Goal: Task Accomplishment & Management: Manage account settings

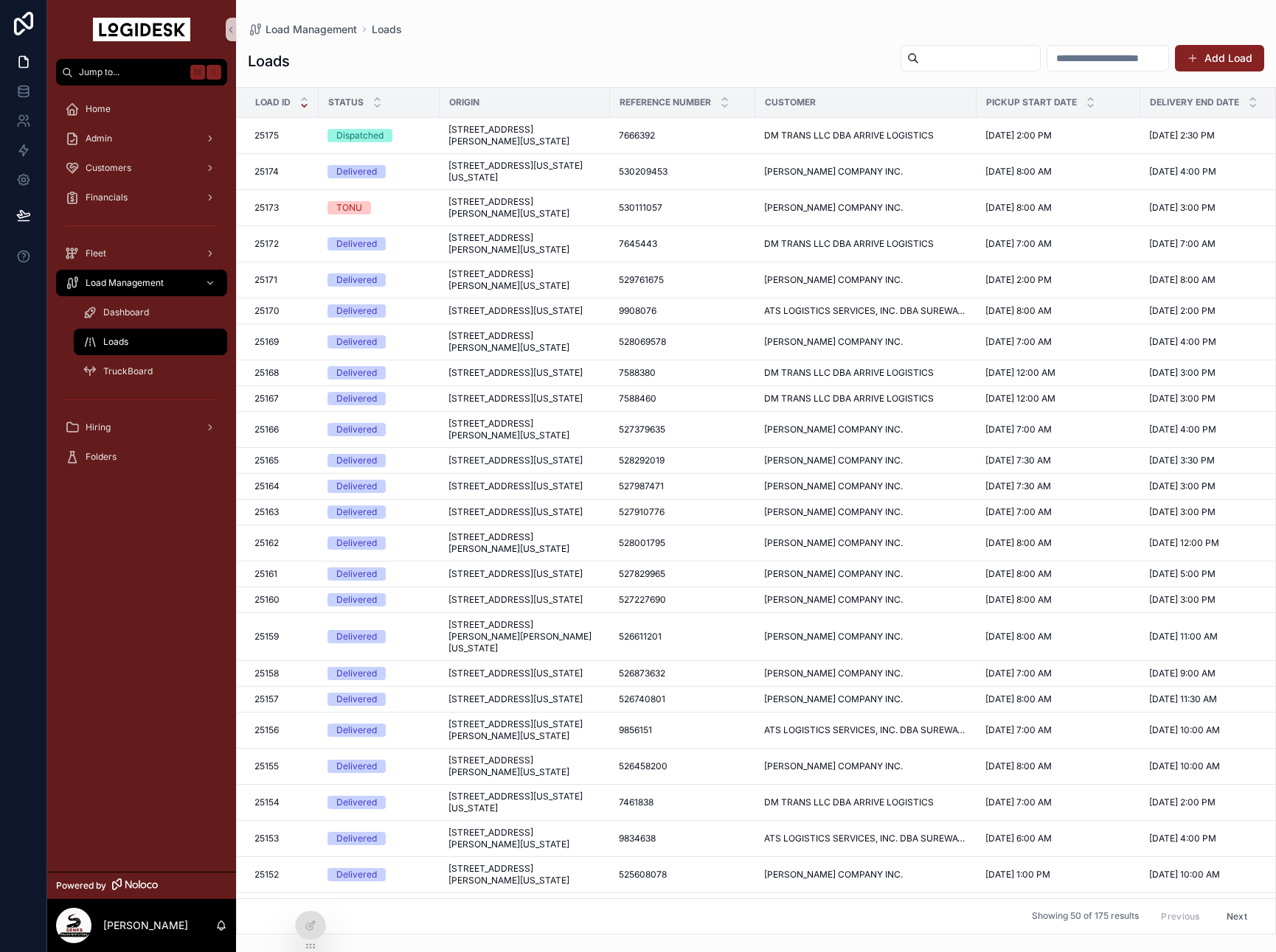
click at [522, 80] on div "Loads Add Load Load ID Status Origin Reference Number Customer Pickup Start Dat…" at bounding box center [756, 485] width 1040 height 900
click at [562, 46] on div "Loads Add Load" at bounding box center [756, 61] width 1016 height 34
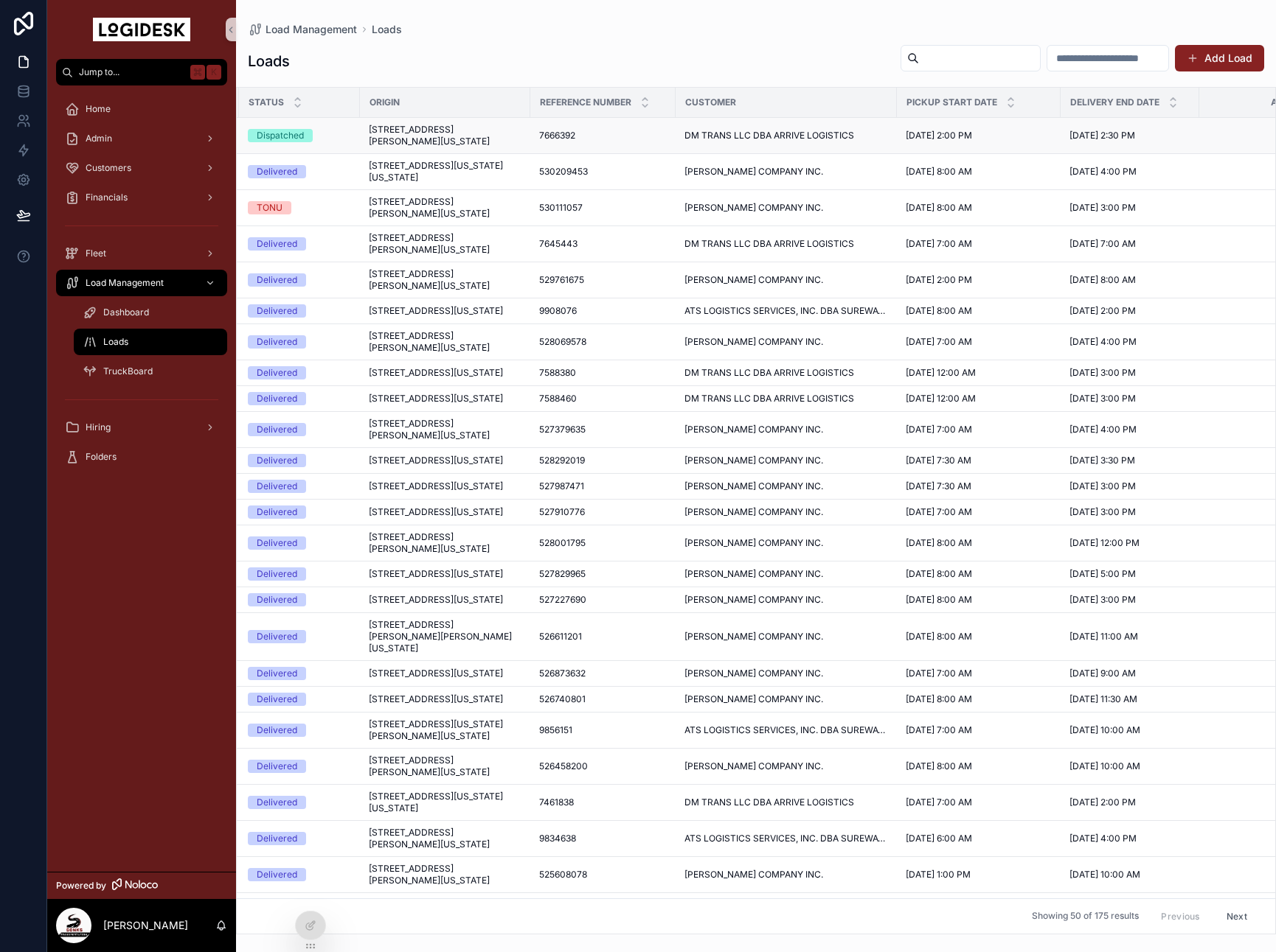
scroll to position [0, 0]
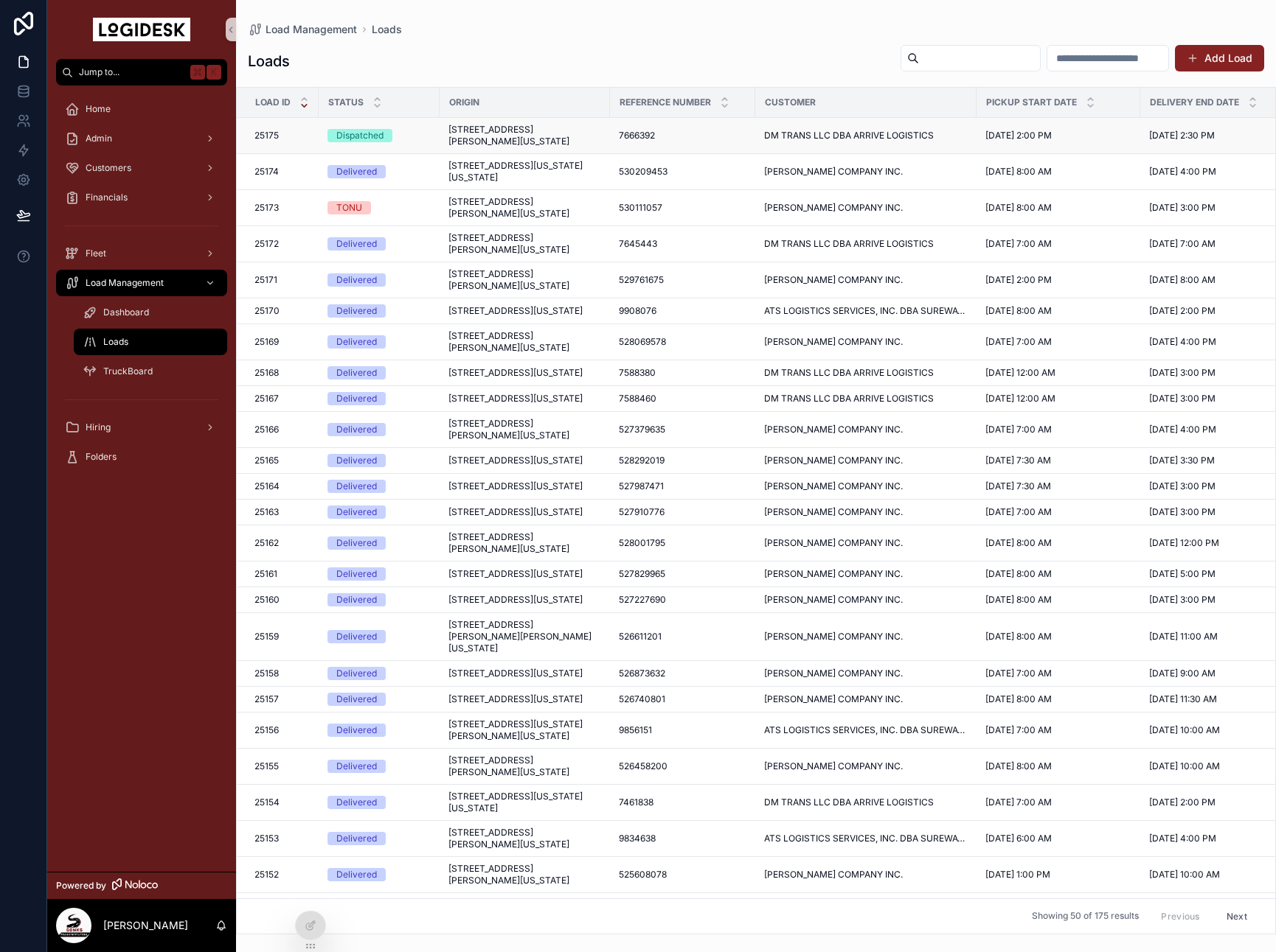
drag, startPoint x: 413, startPoint y: 122, endPoint x: 427, endPoint y: 123, distance: 14.0
click at [413, 122] on td "Dispatched" at bounding box center [378, 136] width 121 height 36
click at [488, 130] on span "[STREET_ADDRESS][PERSON_NAME][US_STATE]" at bounding box center [524, 135] width 153 height 24
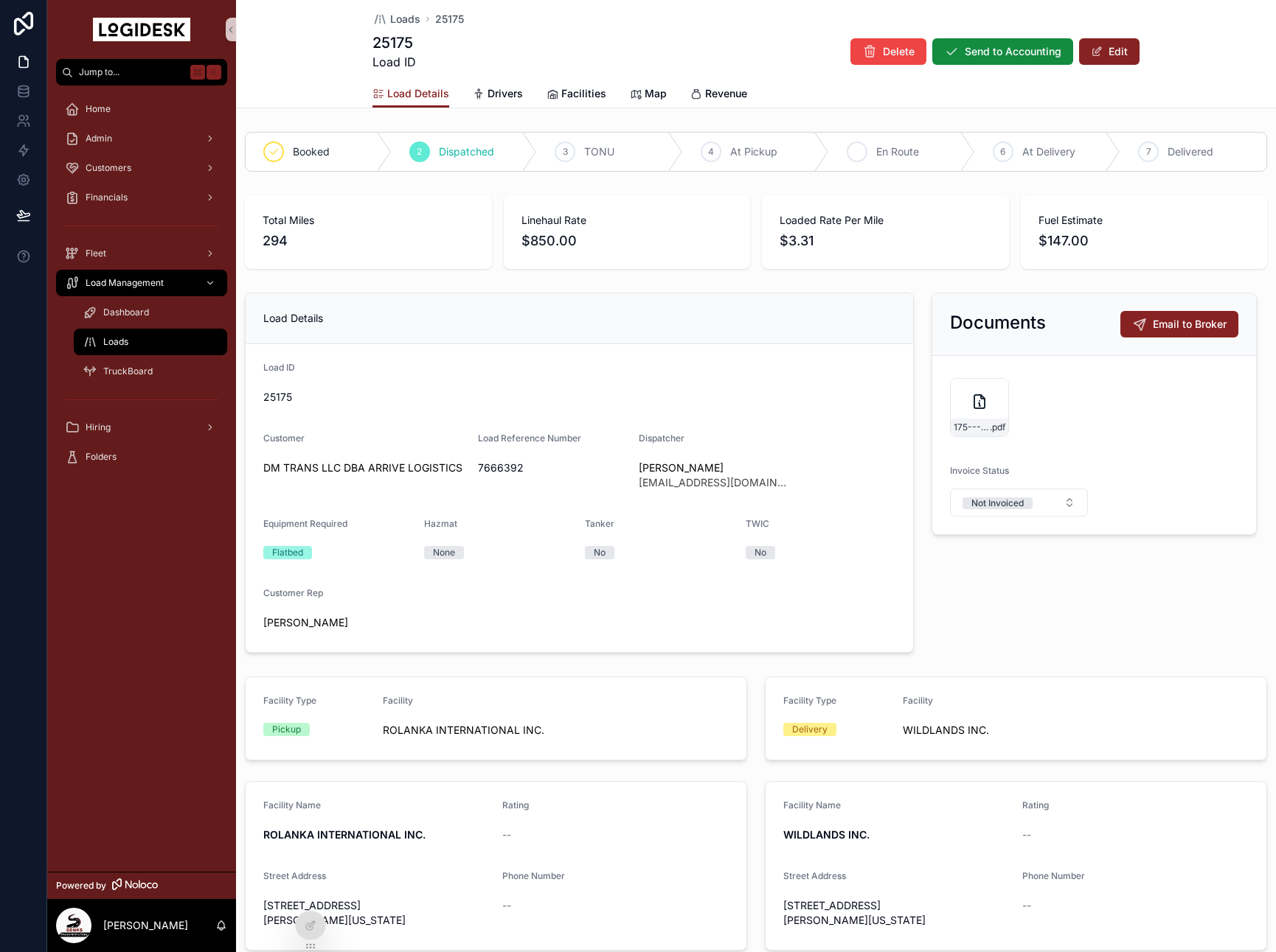
click at [840, 146] on div "5 En Route" at bounding box center [902, 152] width 146 height 38
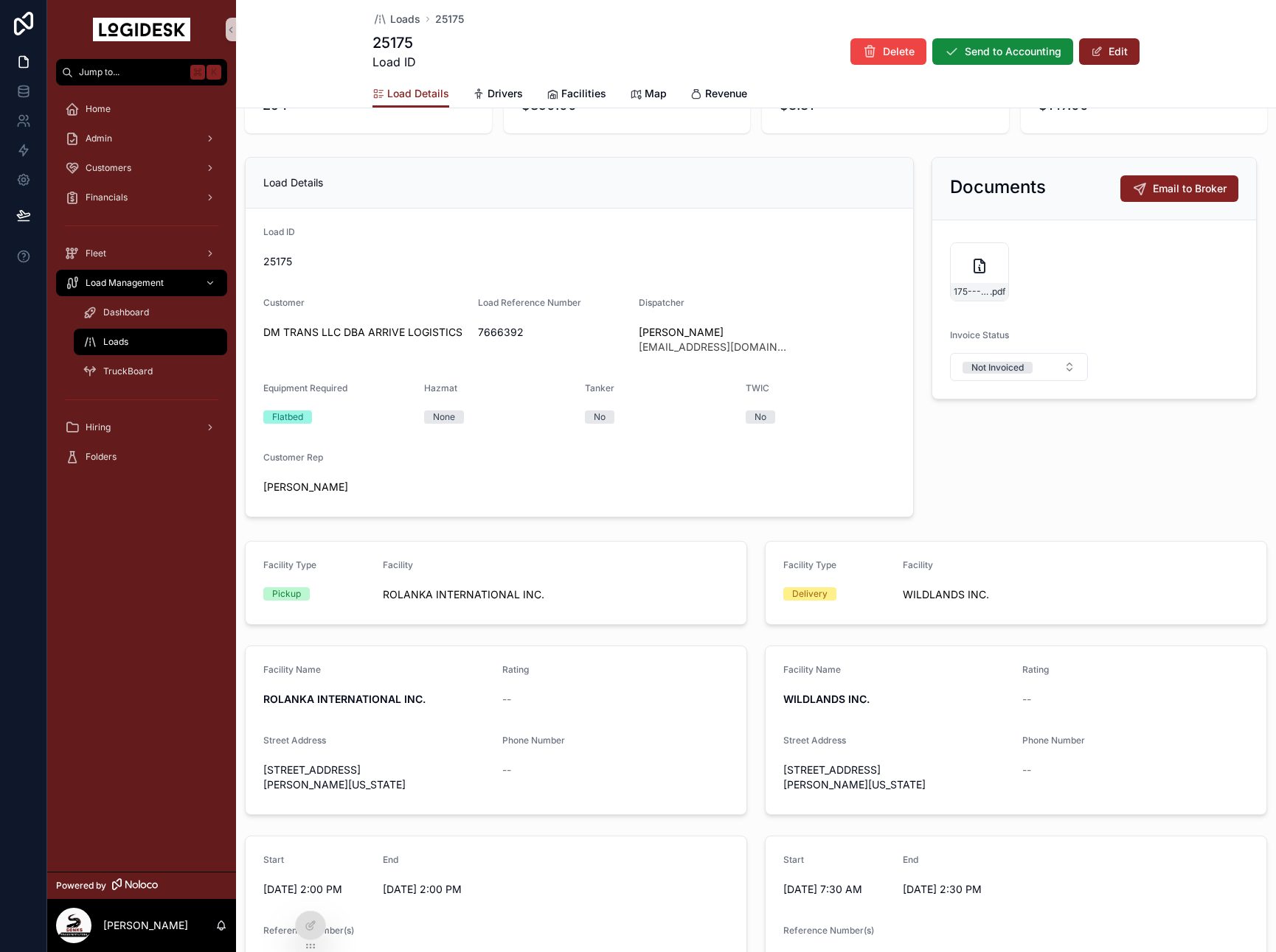
drag, startPoint x: 1117, startPoint y: 48, endPoint x: 766, endPoint y: 509, distance: 579.4
click at [1117, 48] on button "Edit" at bounding box center [1109, 51] width 61 height 27
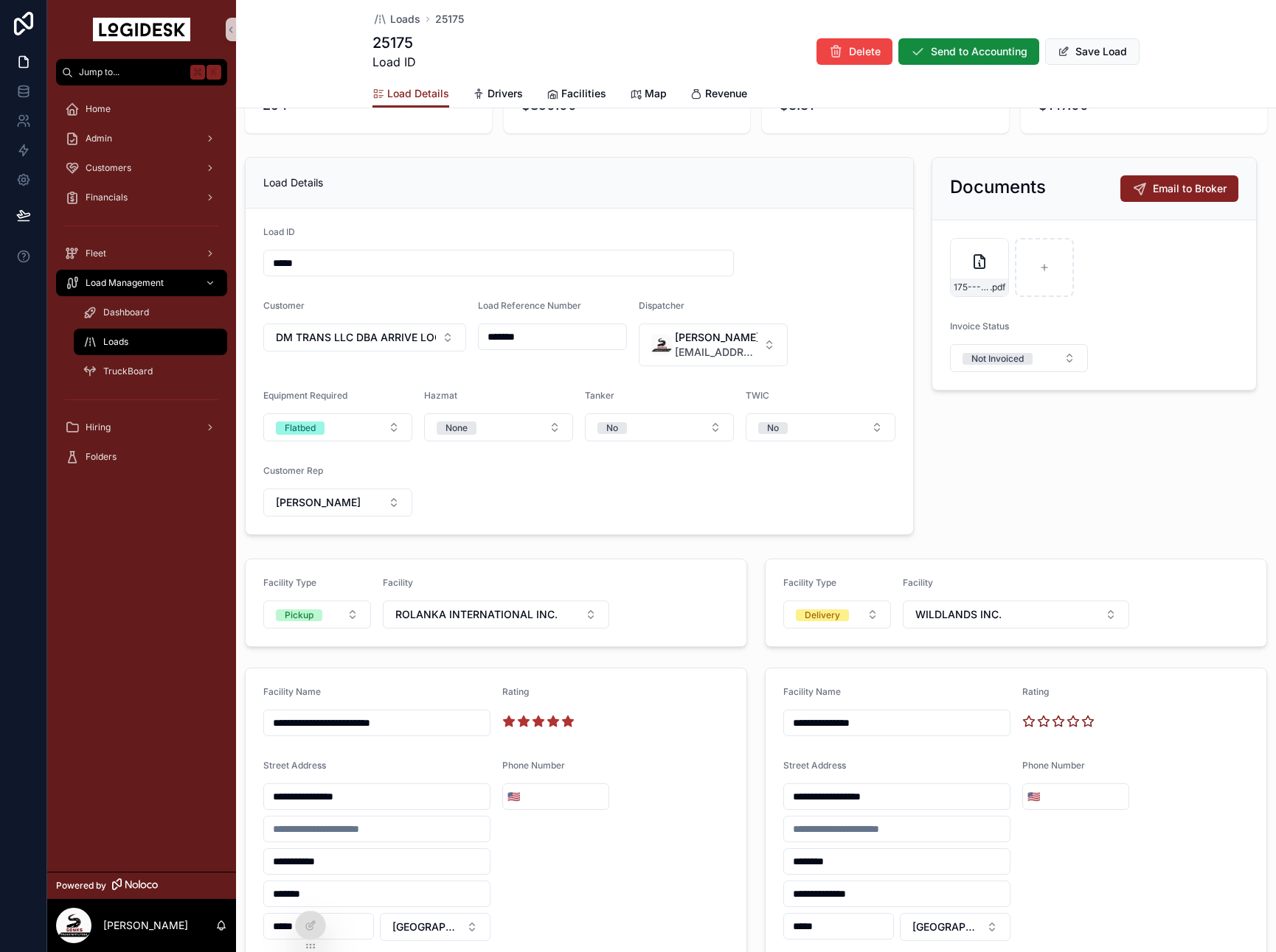
drag, startPoint x: 571, startPoint y: 726, endPoint x: 581, endPoint y: 720, distance: 11.7
click at [571, 726] on icon "scrollable content" at bounding box center [567, 721] width 13 height 13
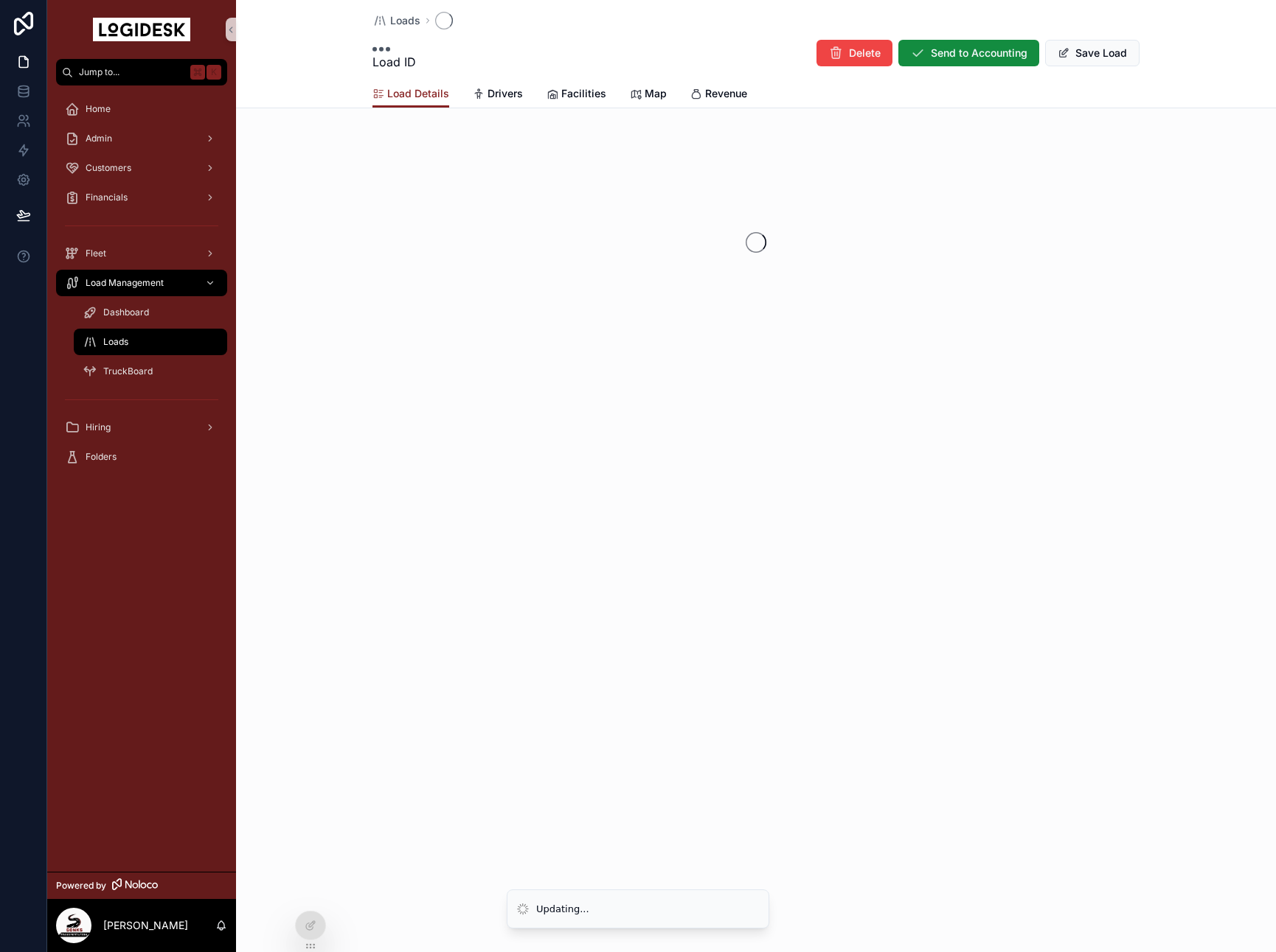
scroll to position [0, 0]
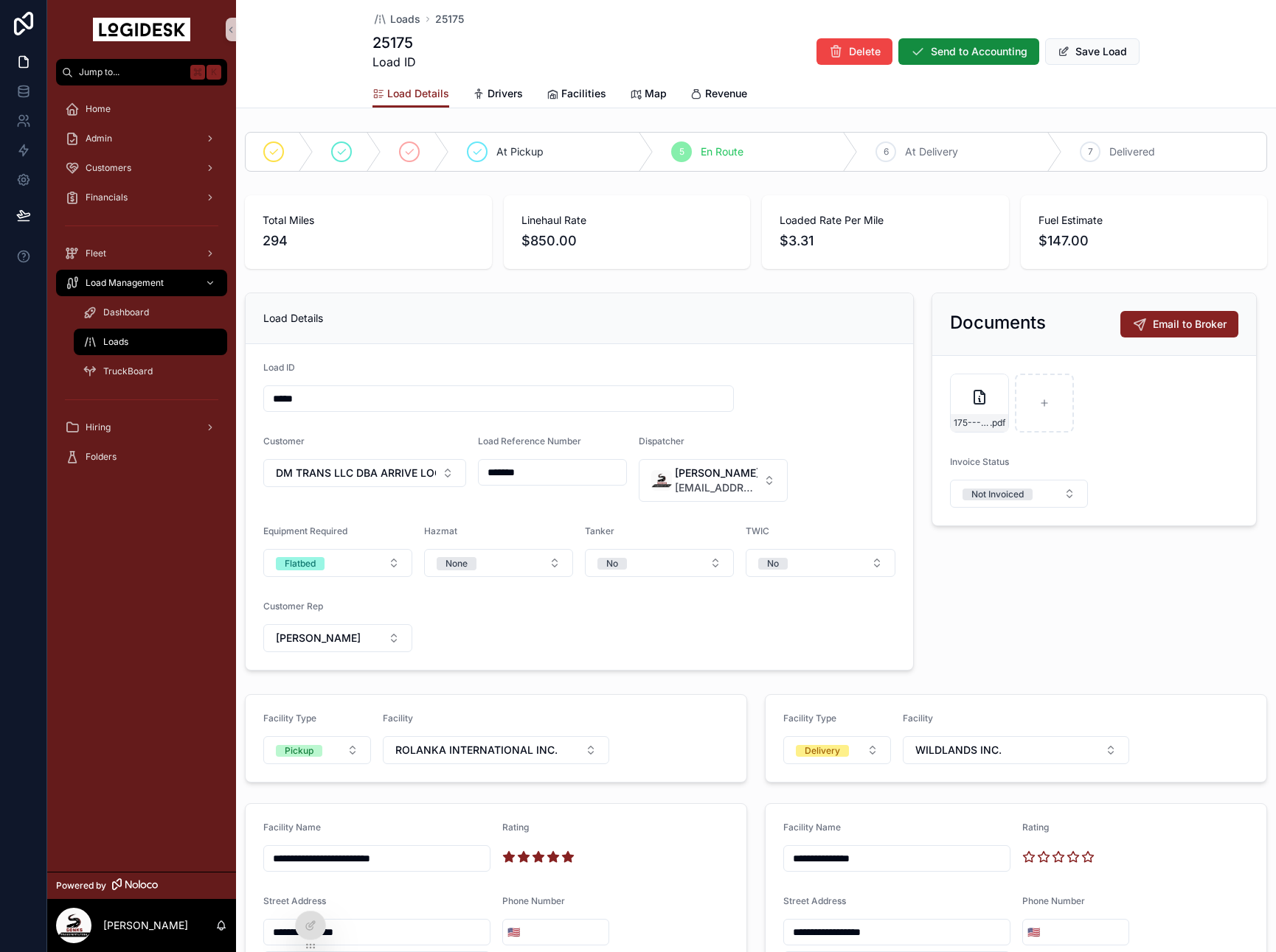
click at [1101, 71] on div "Loads 25175 25175 Load ID Delete Send to Accounting Save Load" at bounding box center [756, 39] width 767 height 80
click at [1098, 58] on button "Save Load" at bounding box center [1092, 51] width 94 height 27
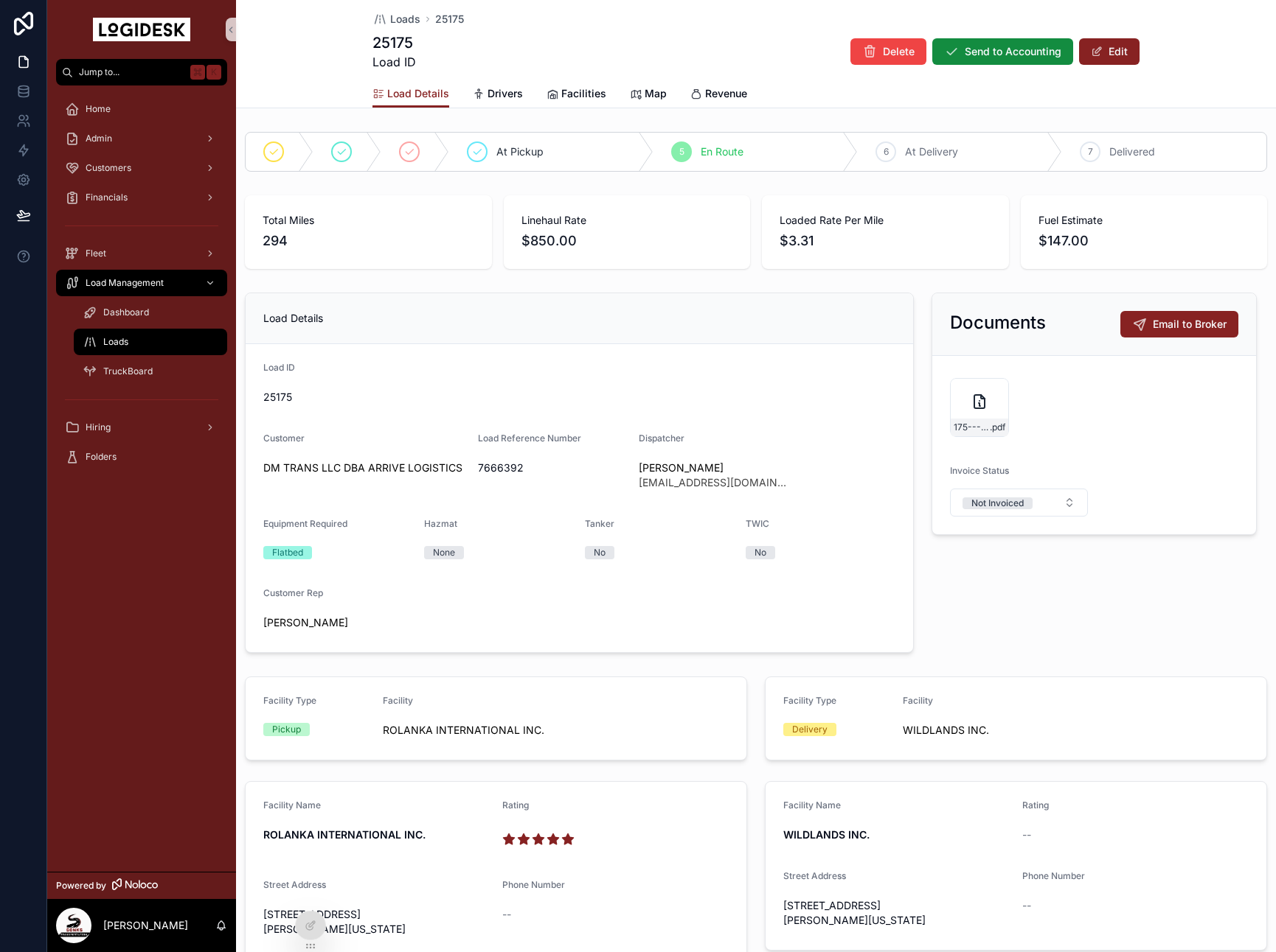
scroll to position [20, 0]
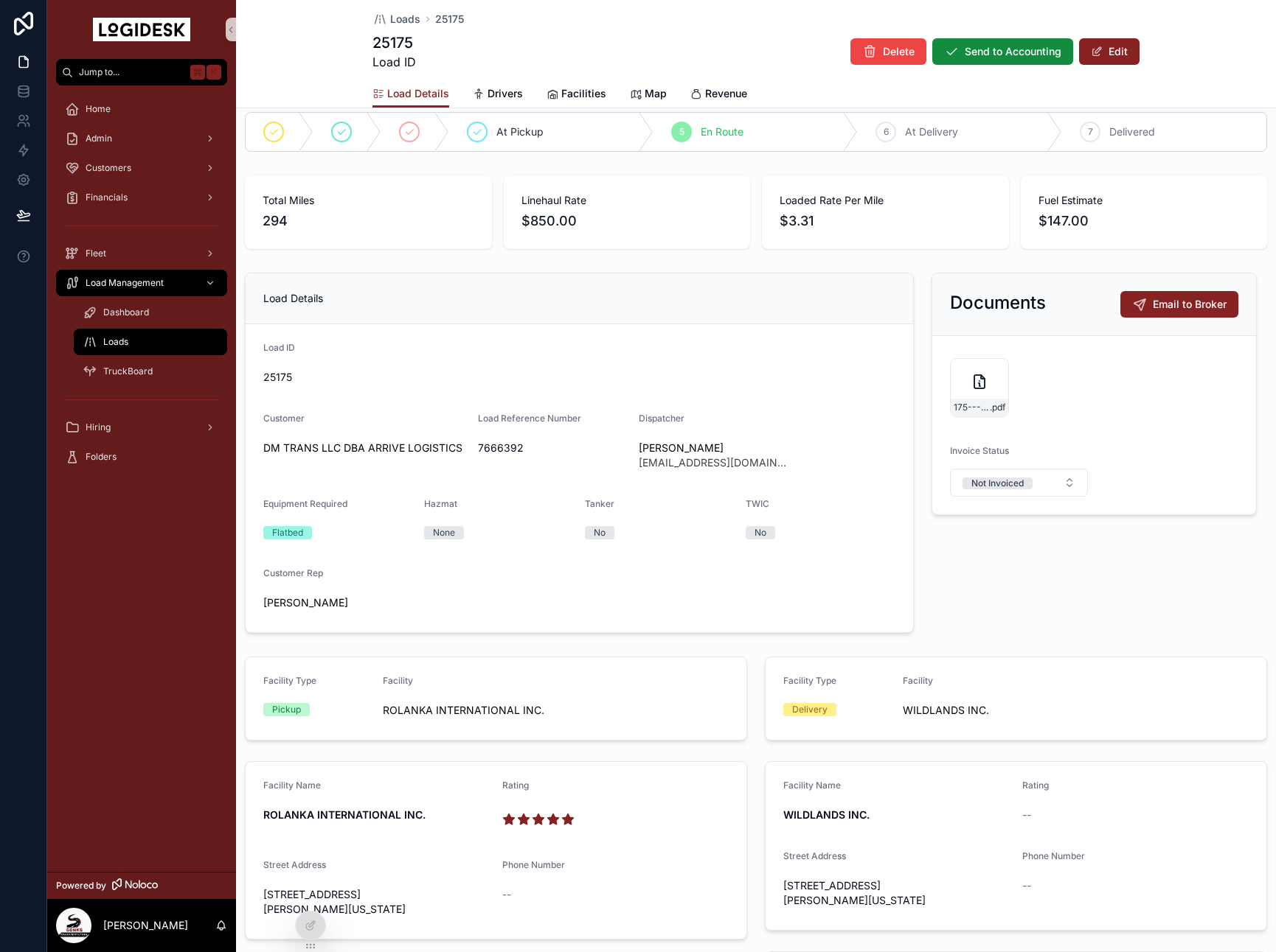
click at [1111, 58] on button "Edit" at bounding box center [1109, 51] width 61 height 27
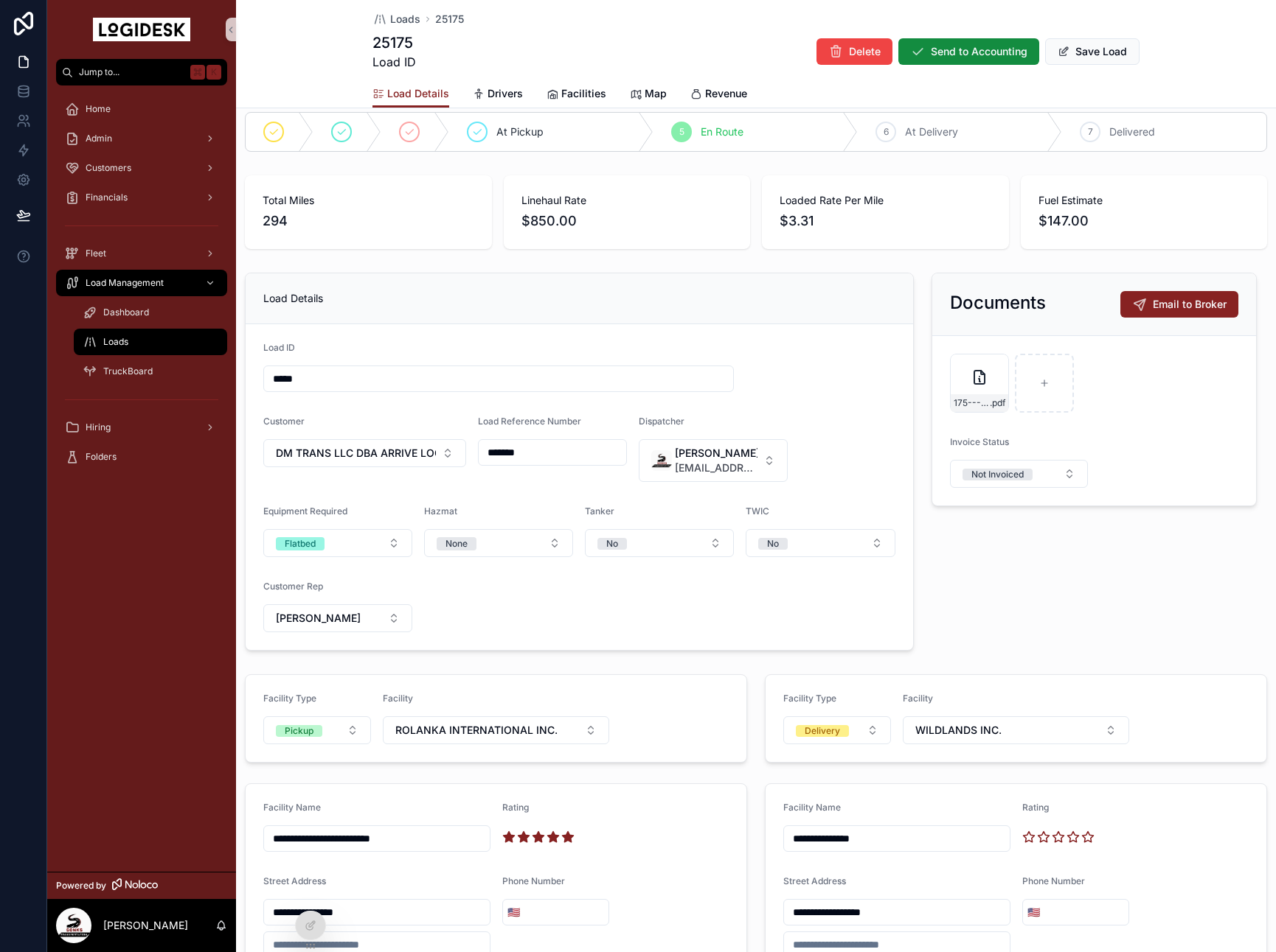
scroll to position [0, 0]
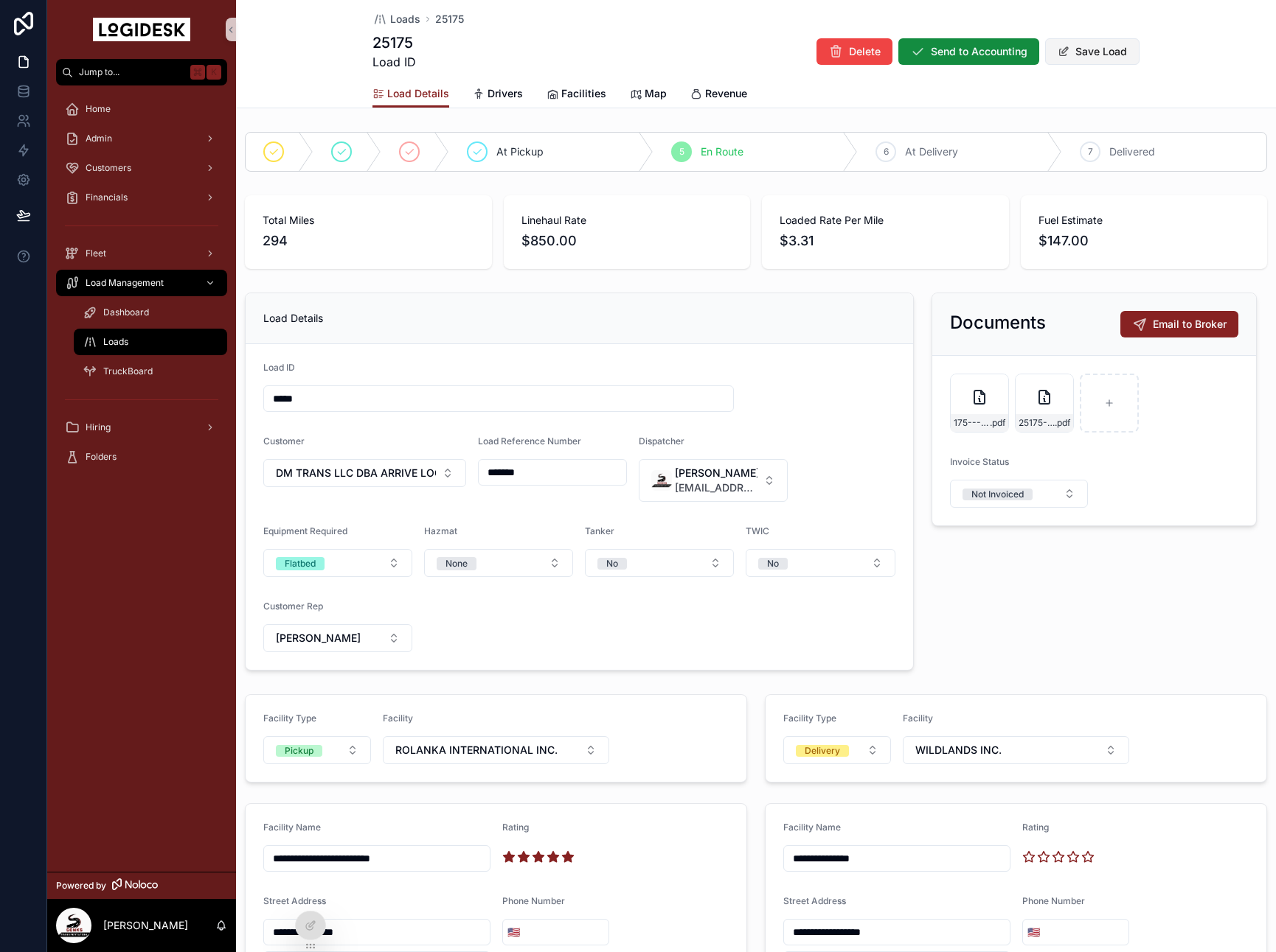
click at [1085, 57] on button "Save Load" at bounding box center [1092, 51] width 94 height 27
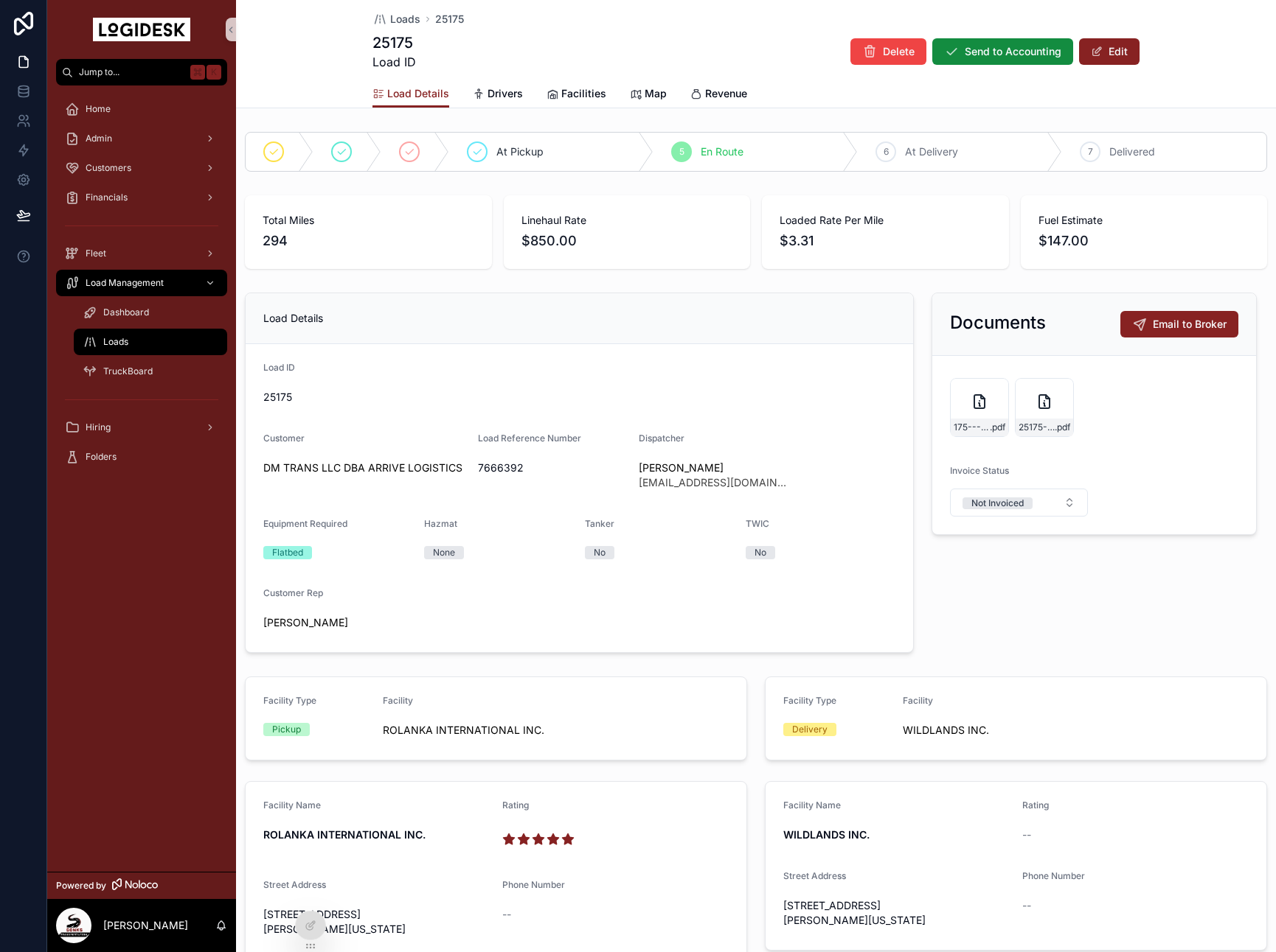
drag, startPoint x: 306, startPoint y: 306, endPoint x: 245, endPoint y: 330, distance: 65.6
click at [306, 306] on div "Load Details" at bounding box center [579, 318] width 668 height 51
